Goal: Task Accomplishment & Management: Manage account settings

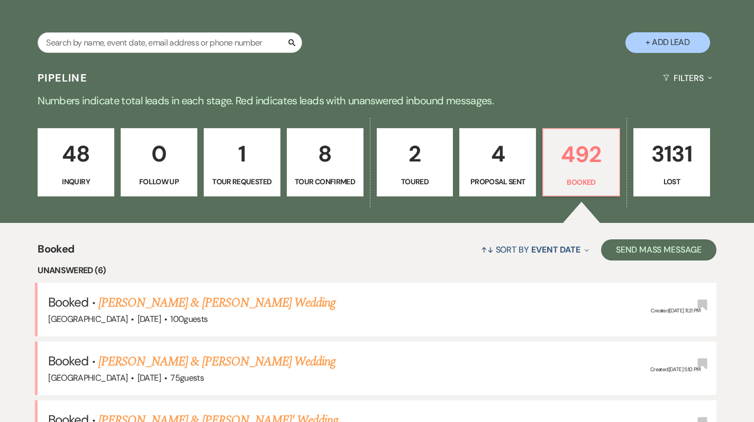
scroll to position [184, 0]
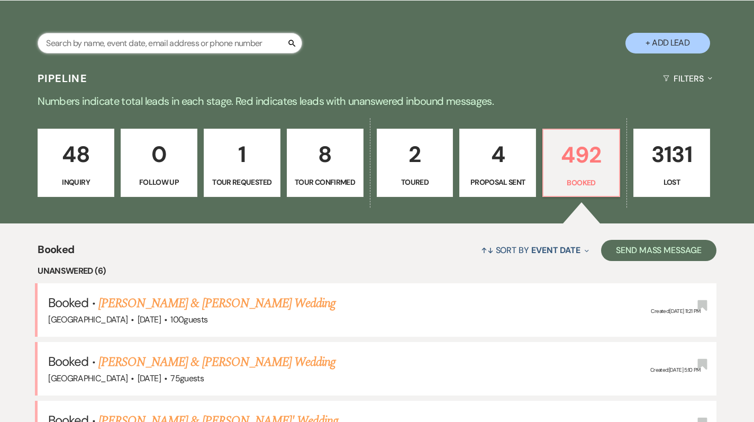
click at [138, 43] on input "text" at bounding box center [170, 43] width 265 height 21
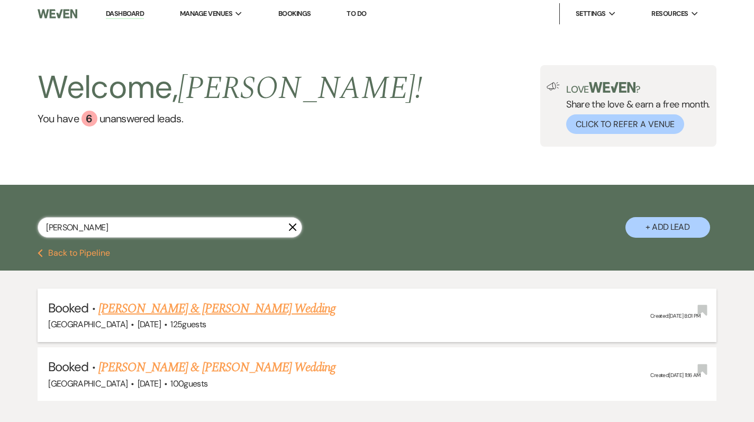
type input "[PERSON_NAME]"
click at [134, 305] on link "[PERSON_NAME] & [PERSON_NAME] Wedding" at bounding box center [216, 308] width 237 height 19
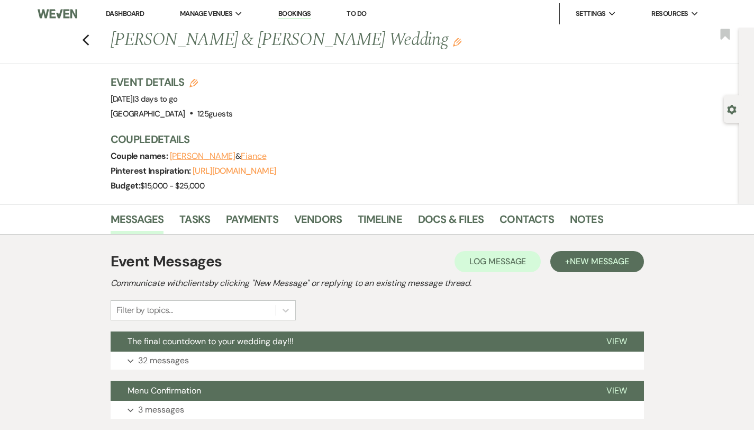
click at [122, 10] on link "Dashboard" at bounding box center [125, 13] width 38 height 9
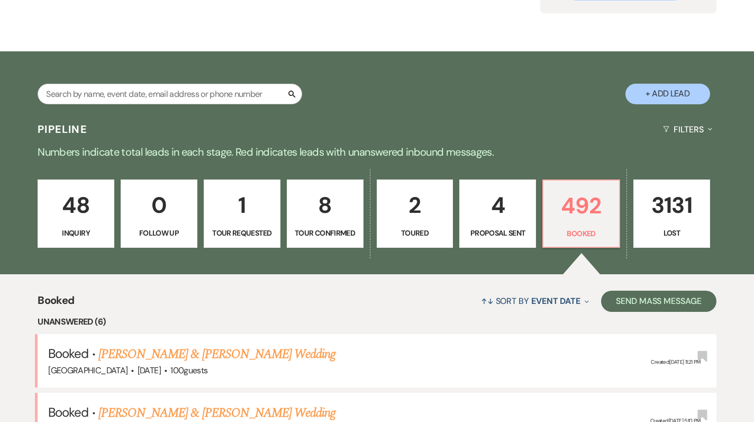
scroll to position [7, 0]
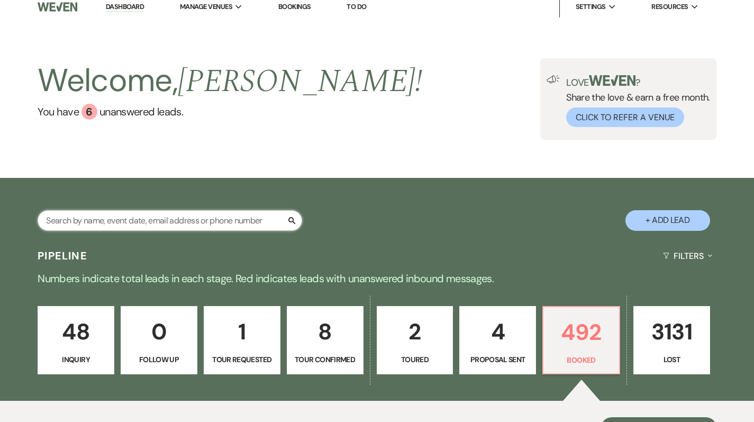
click at [198, 223] on input "text" at bounding box center [170, 220] width 265 height 21
type input "t"
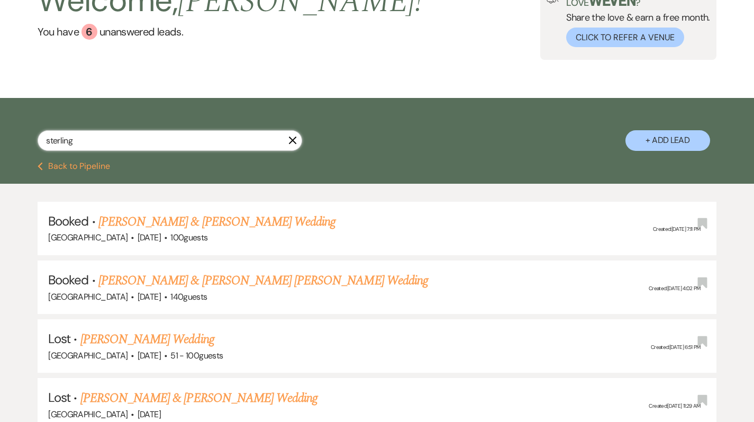
scroll to position [103, 0]
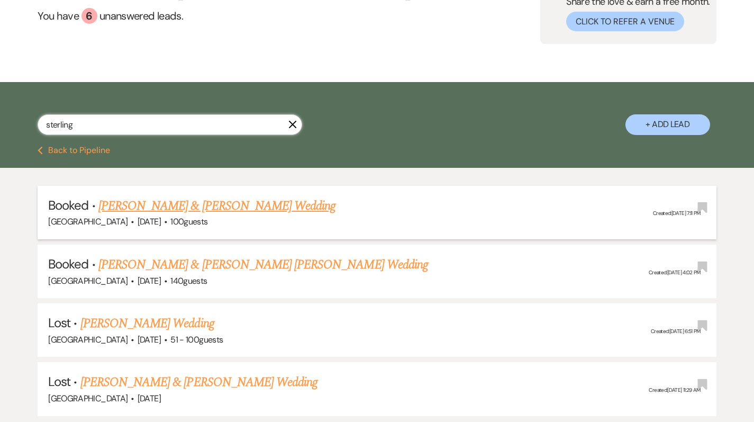
type input "sterling"
click at [187, 204] on link "[PERSON_NAME] & [PERSON_NAME] Wedding" at bounding box center [216, 205] width 237 height 19
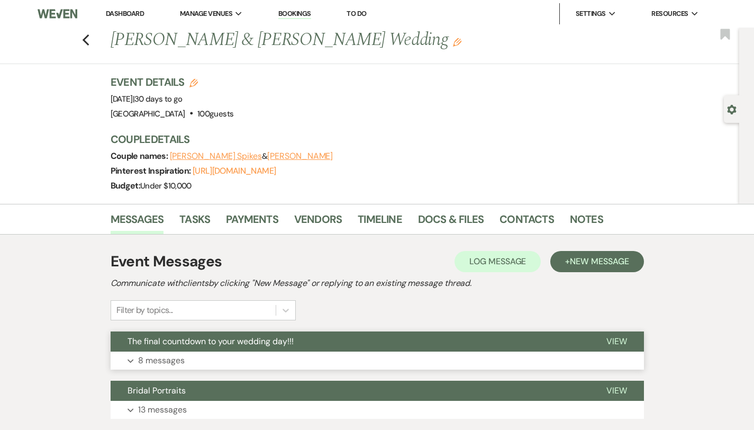
click at [189, 359] on button "Expand 8 messages" at bounding box center [377, 360] width 533 height 18
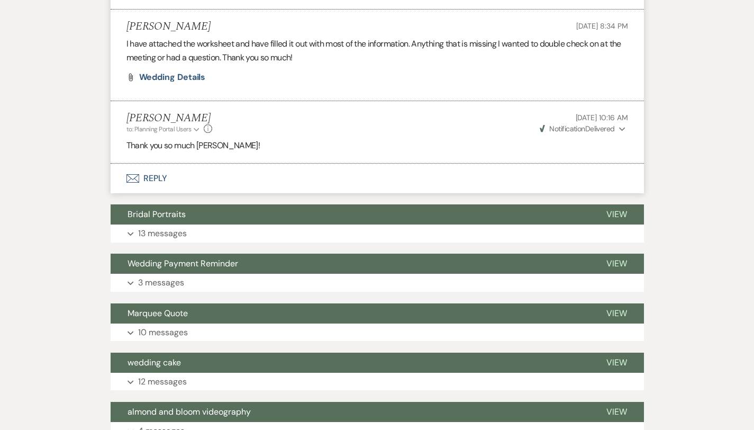
scroll to position [1127, 0]
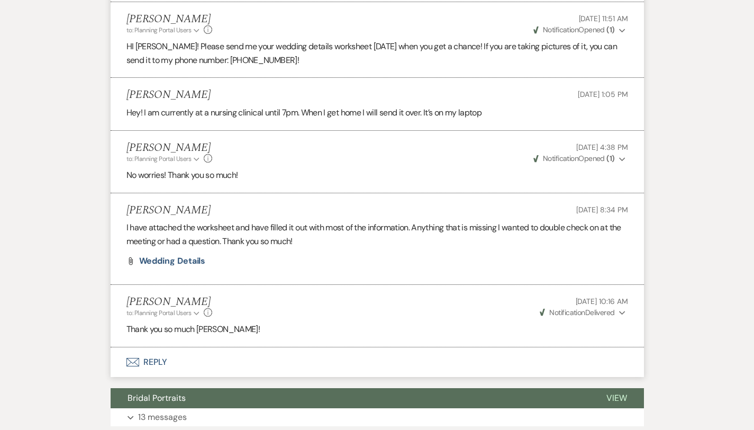
click at [135, 241] on li "[PERSON_NAME] [DATE] 8:34 PM I have attached the worksheet and have filled it o…" at bounding box center [377, 239] width 533 height 92
click at [139, 255] on span "Wedding Details" at bounding box center [172, 260] width 67 height 11
